Goal: Find specific page/section: Find specific page/section

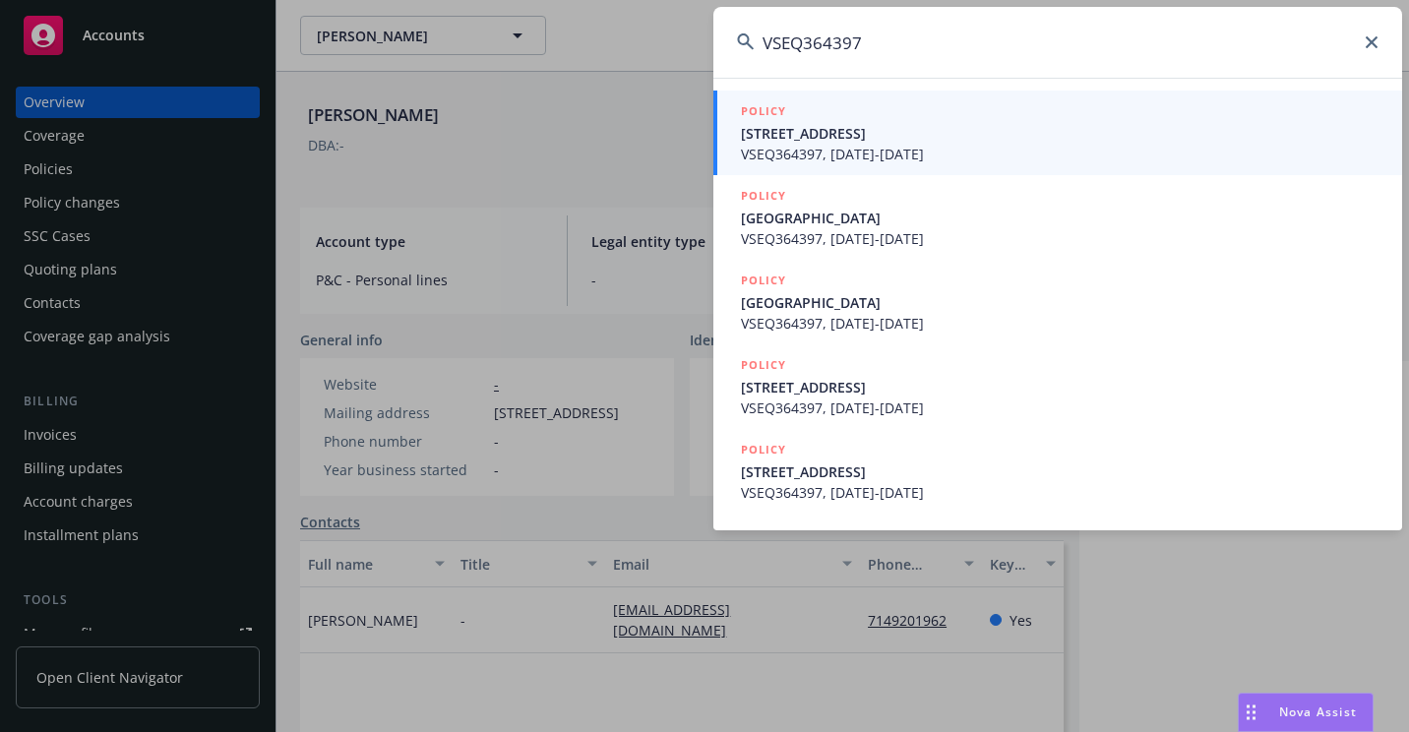
type input "VSEQ364397"
click at [747, 141] on span "[STREET_ADDRESS]" at bounding box center [1060, 133] width 638 height 21
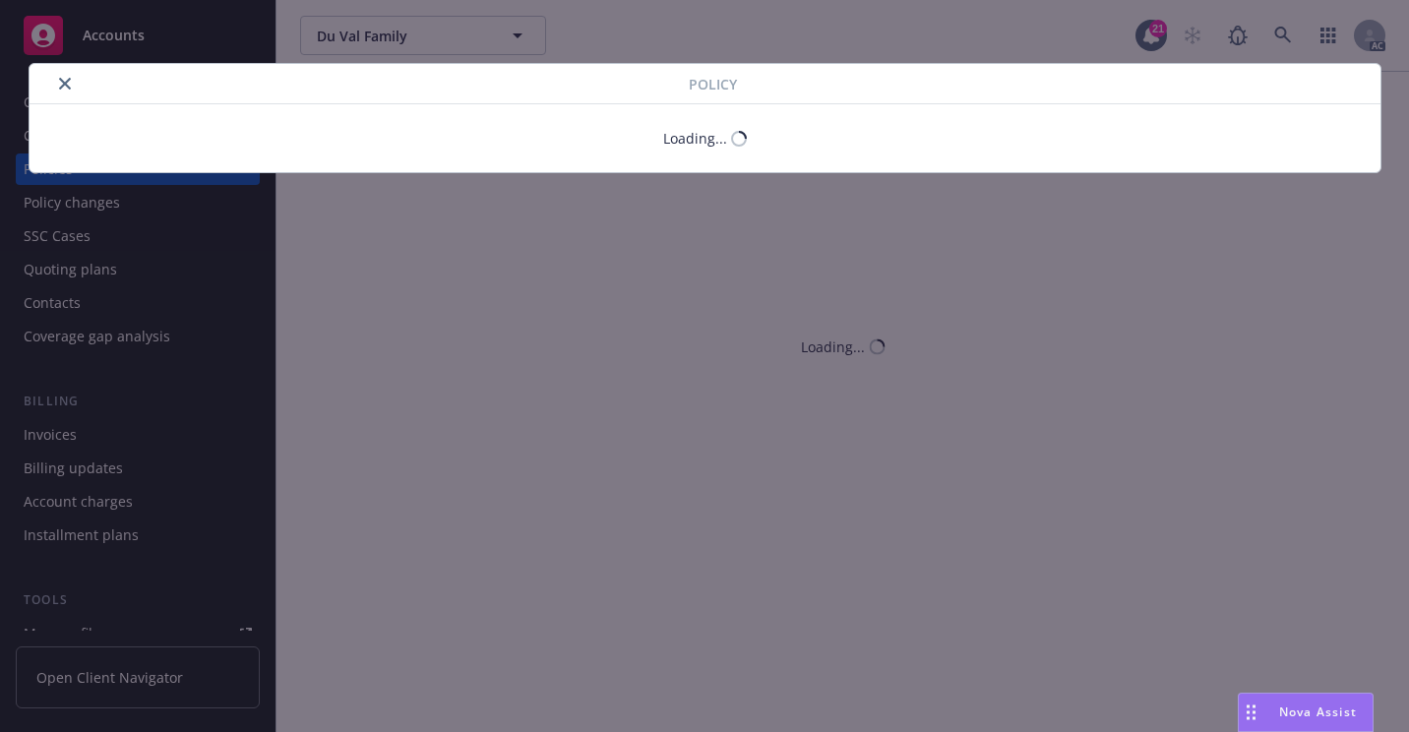
click at [69, 87] on div at bounding box center [363, 84] width 652 height 24
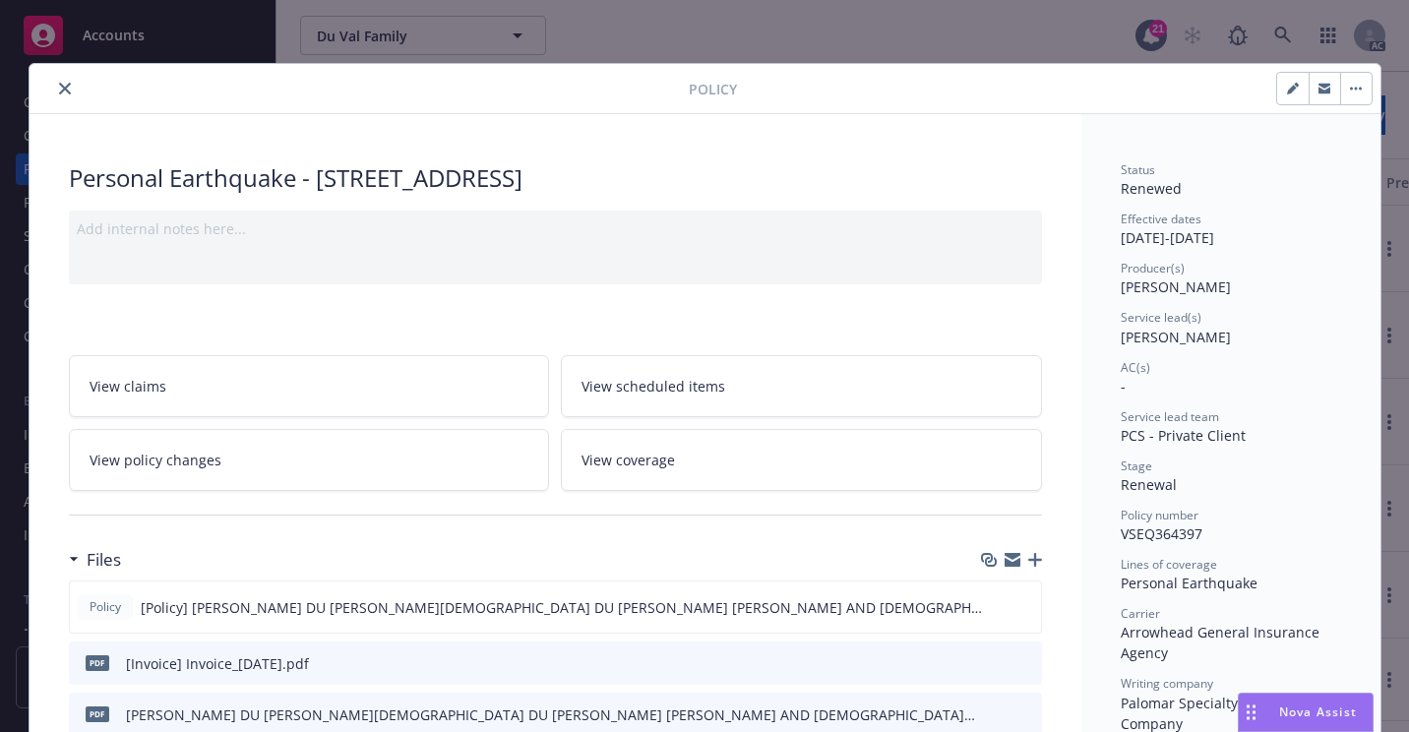
click at [59, 84] on icon "close" at bounding box center [65, 89] width 12 height 12
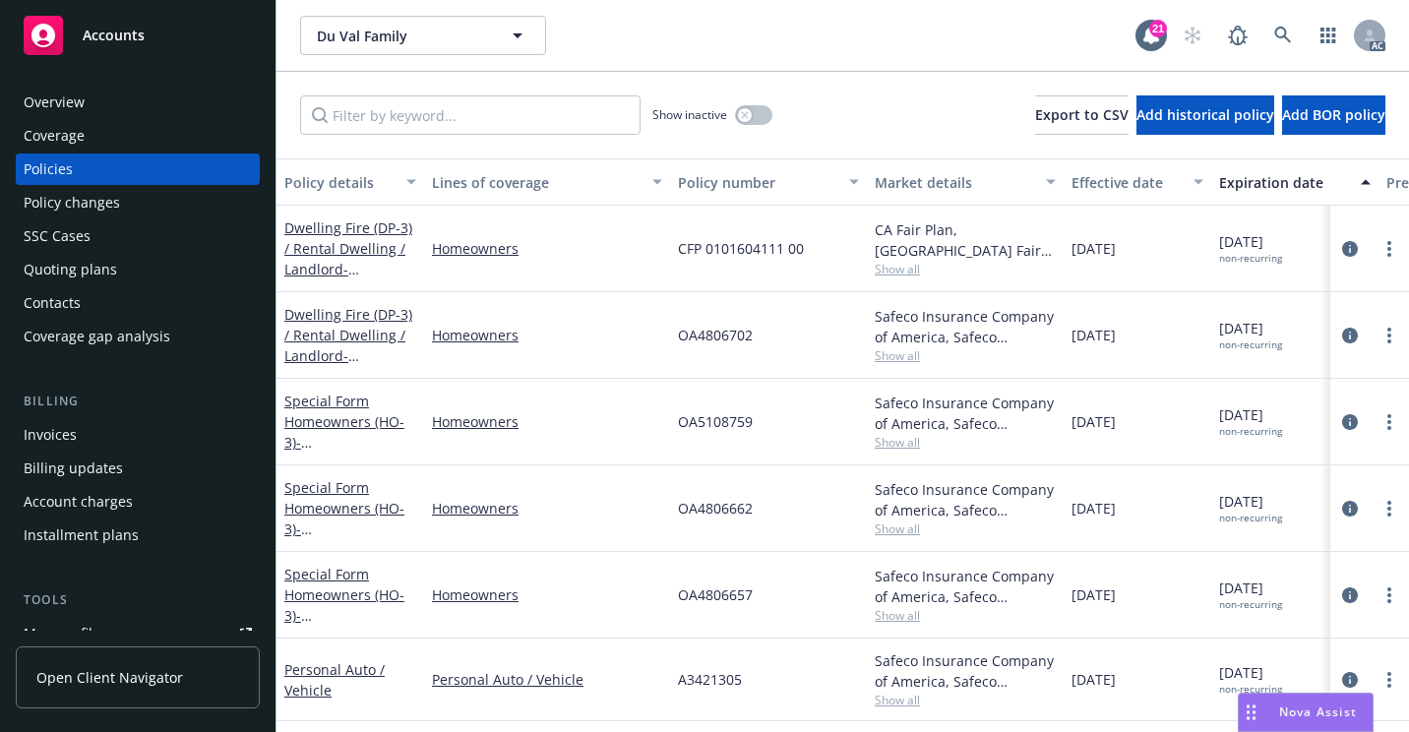
click at [110, 103] on div "Overview" at bounding box center [138, 102] width 228 height 31
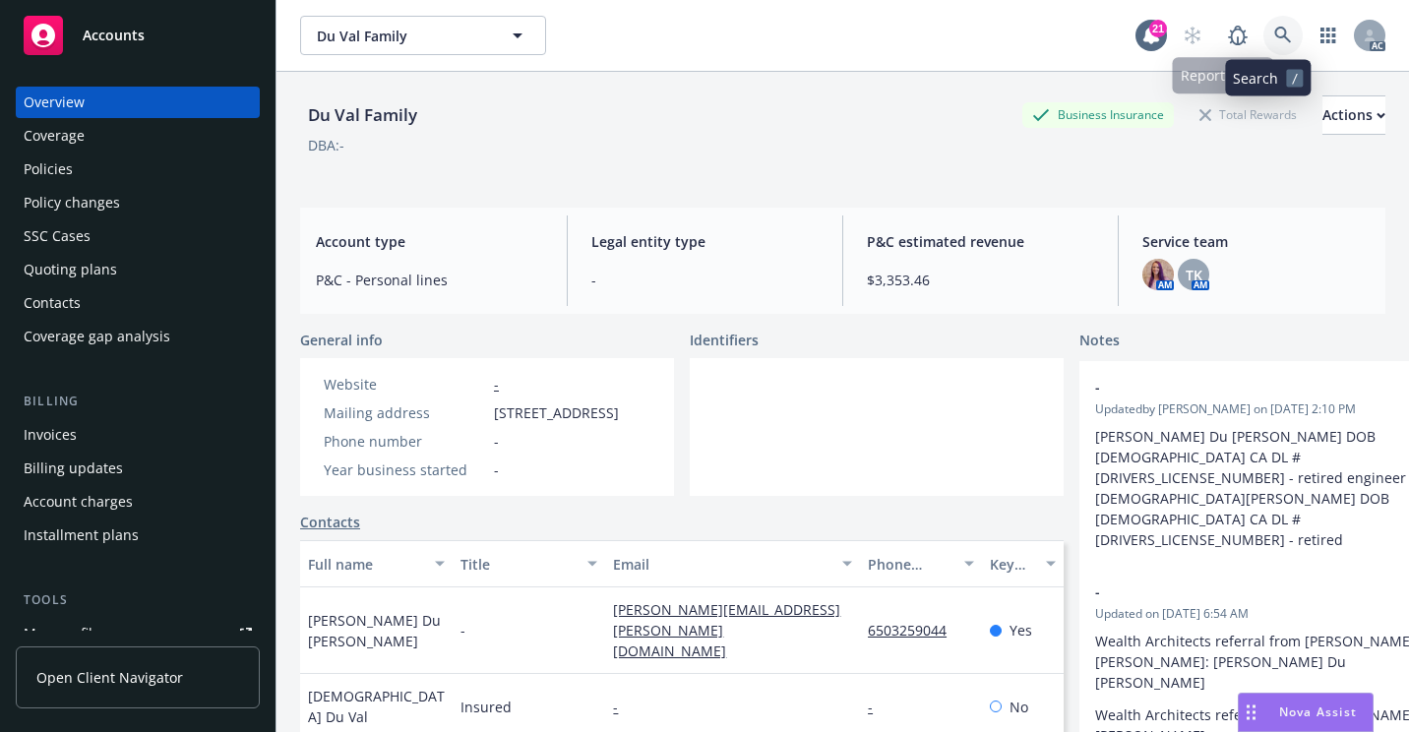
click at [1278, 35] on link at bounding box center [1283, 35] width 39 height 39
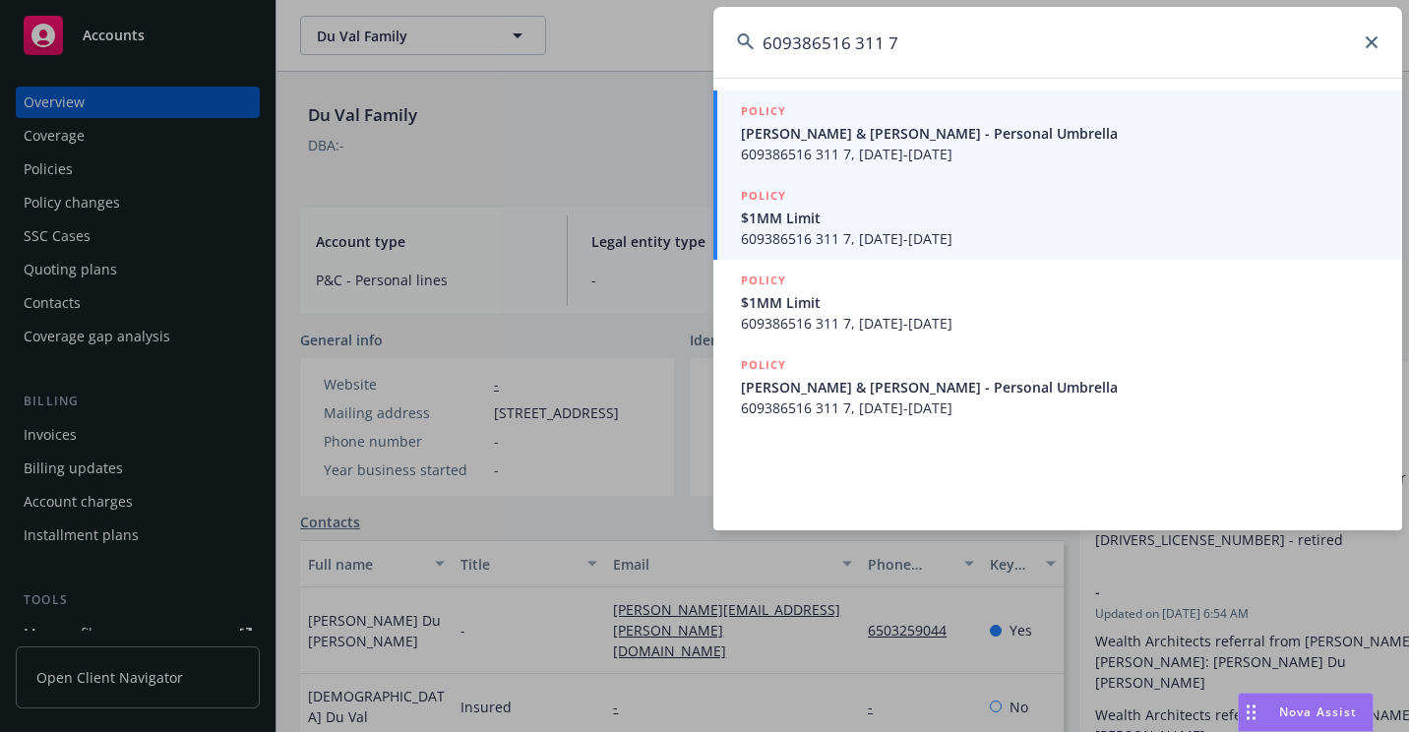
type input "609386516 311 7"
click at [855, 136] on span "[PERSON_NAME] & [PERSON_NAME] - Personal Umbrella" at bounding box center [1060, 133] width 638 height 21
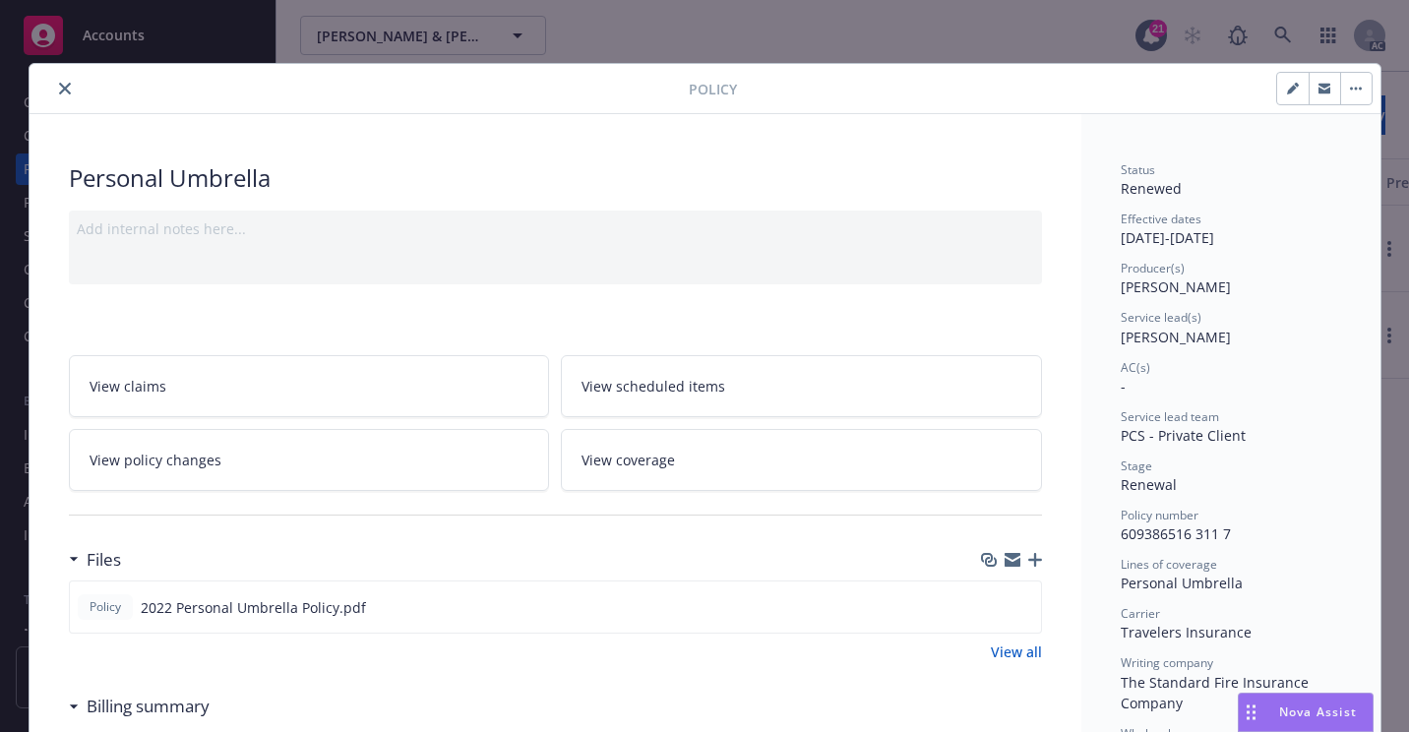
click at [56, 94] on button "close" at bounding box center [65, 89] width 24 height 24
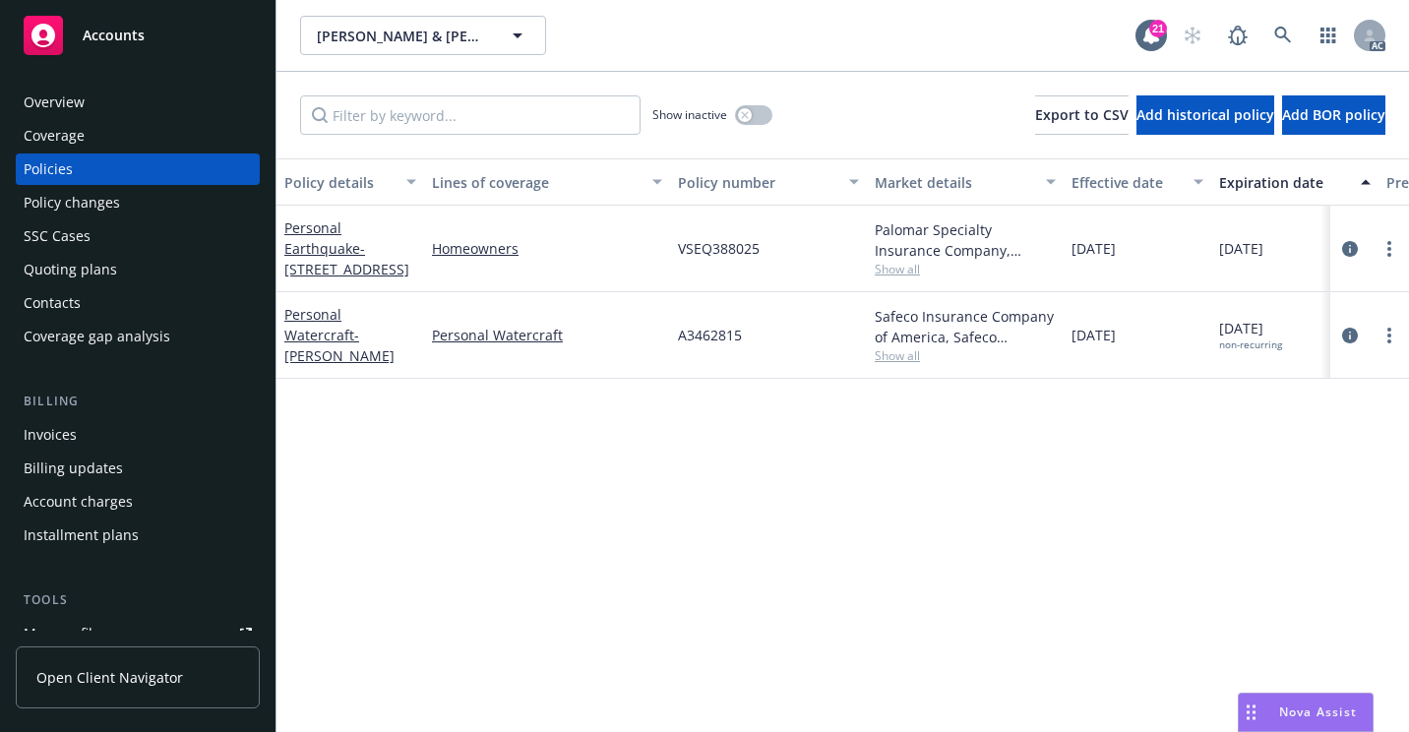
click at [133, 231] on div "SSC Cases" at bounding box center [138, 235] width 228 height 31
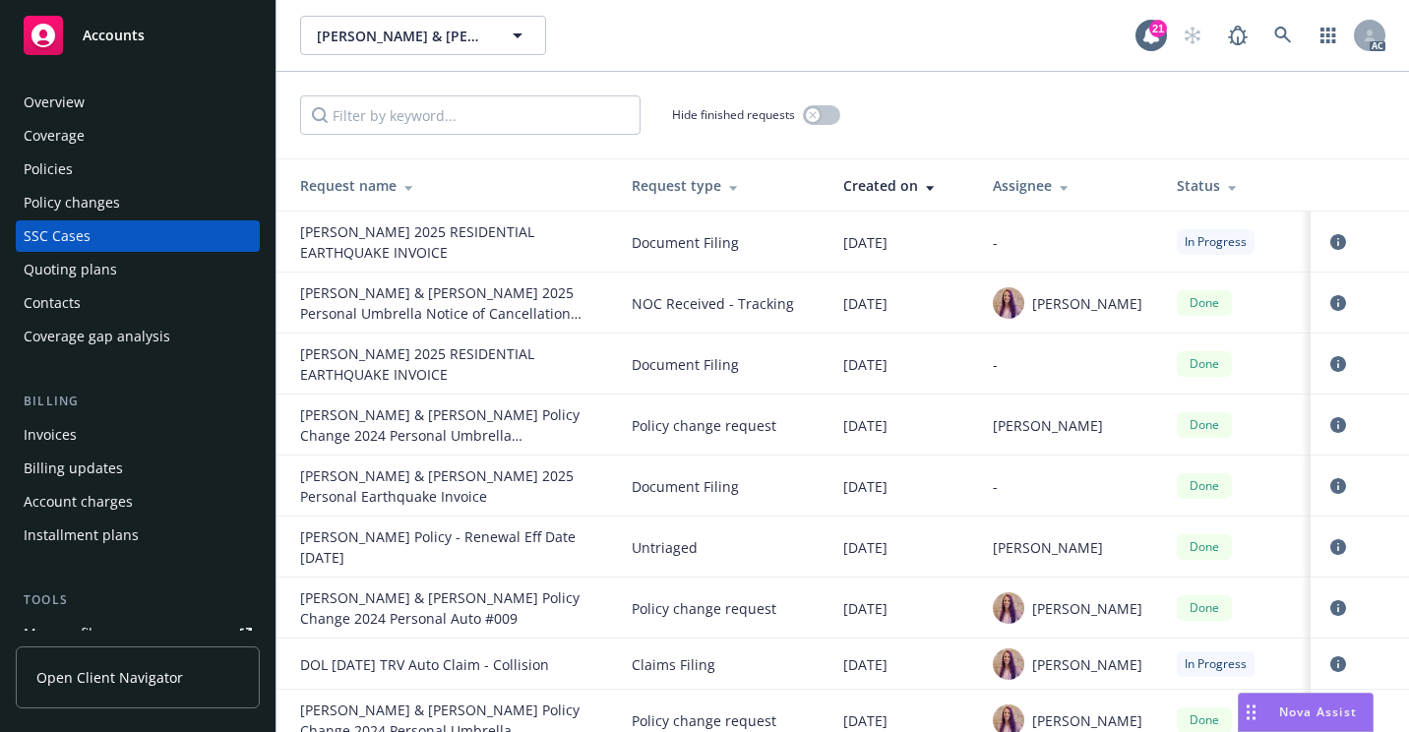
click at [836, 48] on div "[PERSON_NAME] & [PERSON_NAME] [PERSON_NAME] & [PERSON_NAME]" at bounding box center [718, 35] width 836 height 39
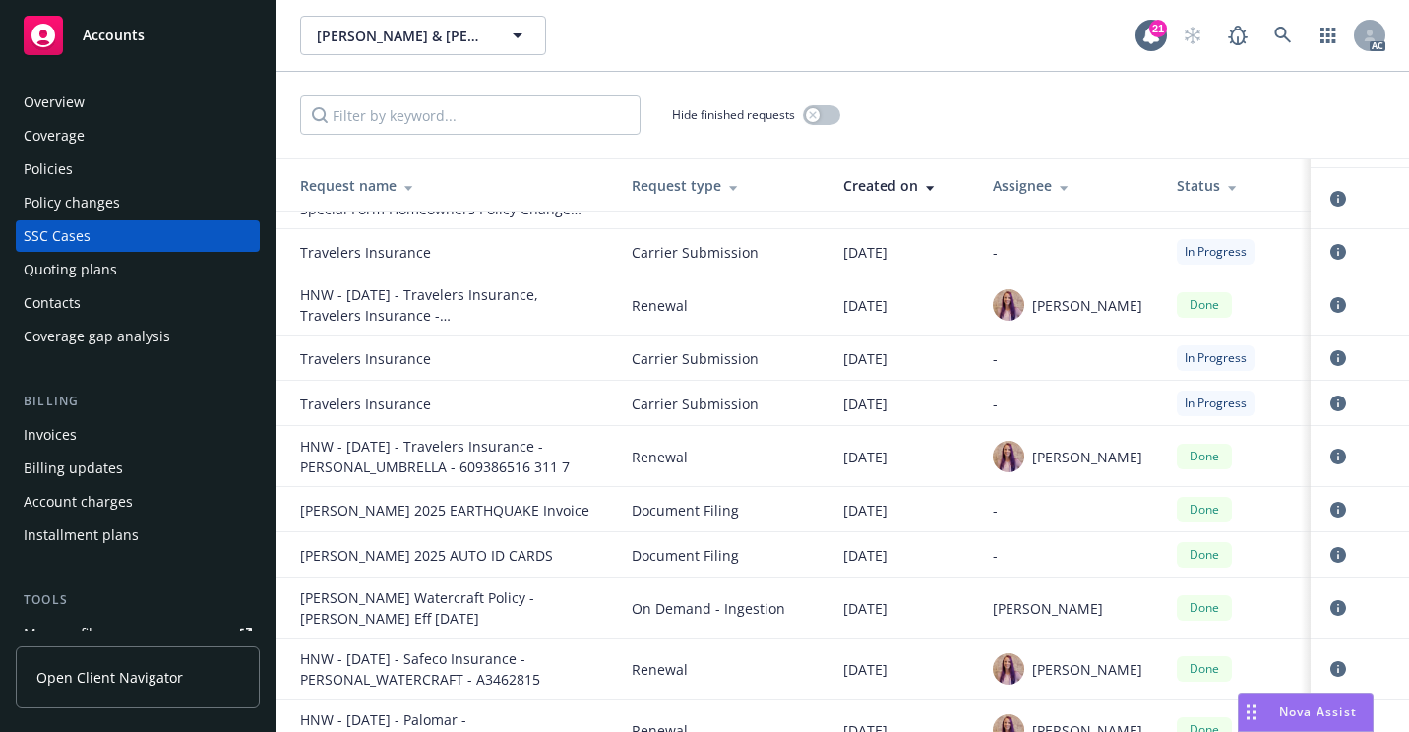
click at [137, 97] on div "Overview" at bounding box center [138, 102] width 228 height 31
